Goal: Find specific page/section: Find specific page/section

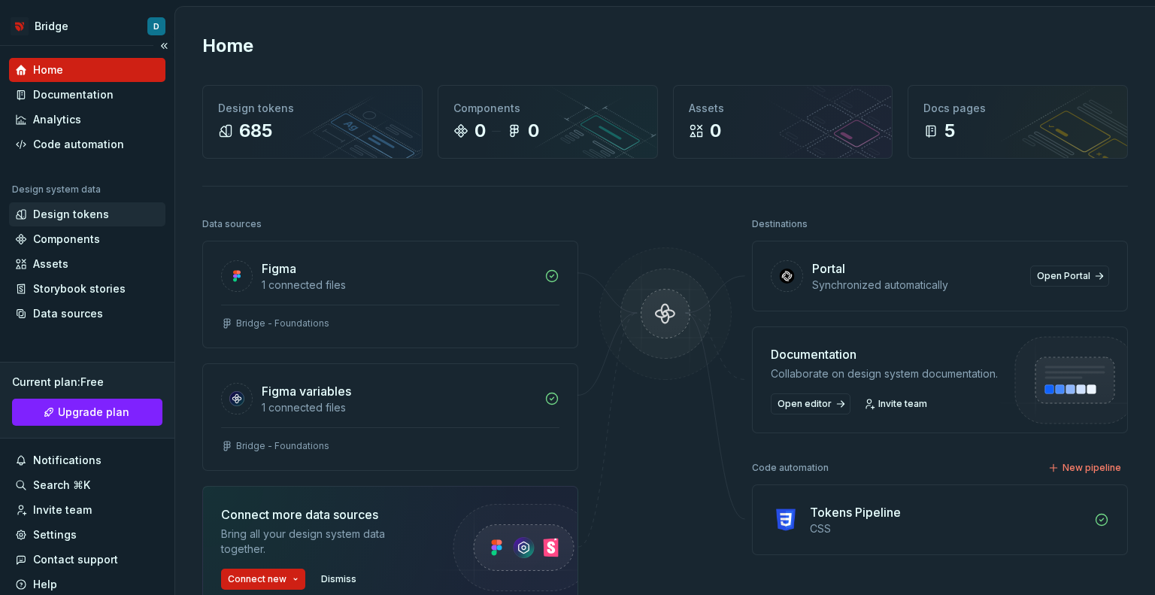
click at [62, 216] on div "Design tokens" at bounding box center [71, 214] width 76 height 15
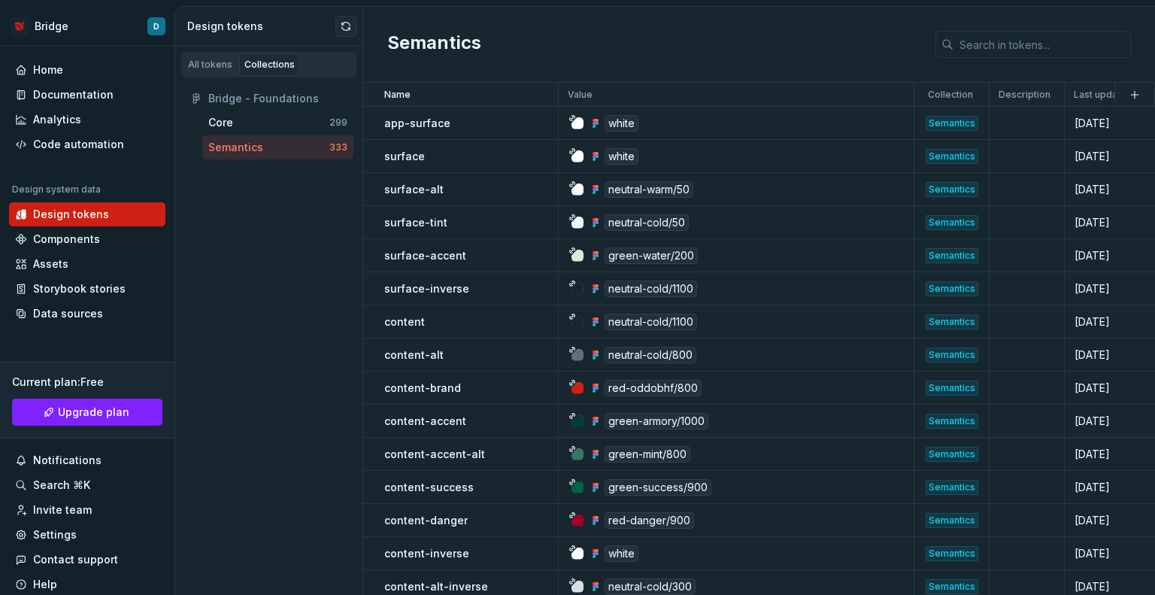
click at [262, 258] on div "All tokens Collections Bridge - Foundations Core 299 Semantics 333" at bounding box center [269, 320] width 188 height 549
click at [617, 26] on div "Semantics" at bounding box center [759, 45] width 792 height 76
